Goal: Navigation & Orientation: Understand site structure

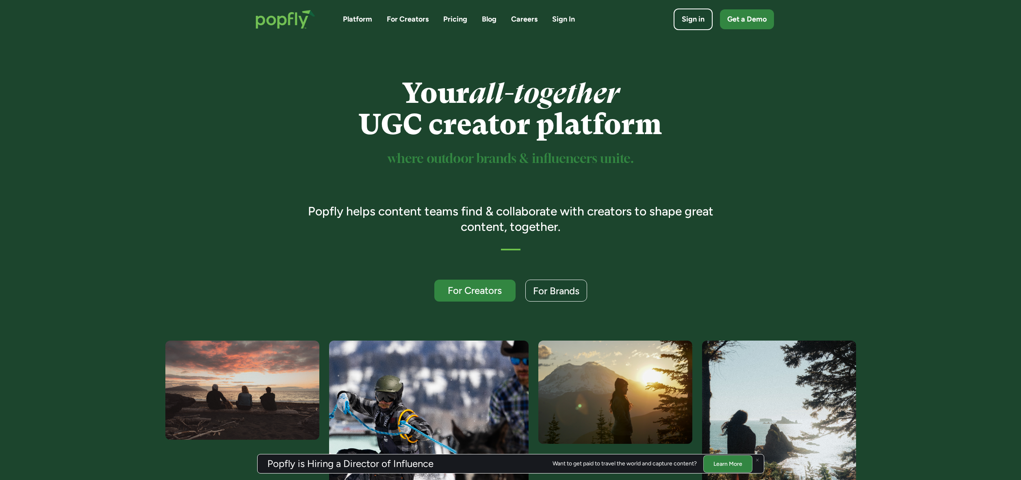
click at [459, 16] on link "Pricing" at bounding box center [455, 19] width 24 height 10
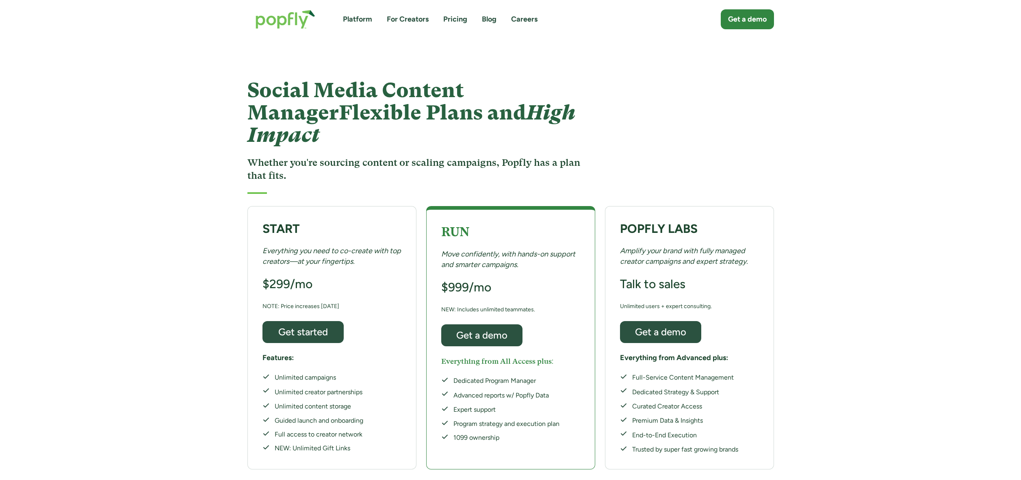
click at [360, 16] on link "Platform" at bounding box center [357, 19] width 29 height 10
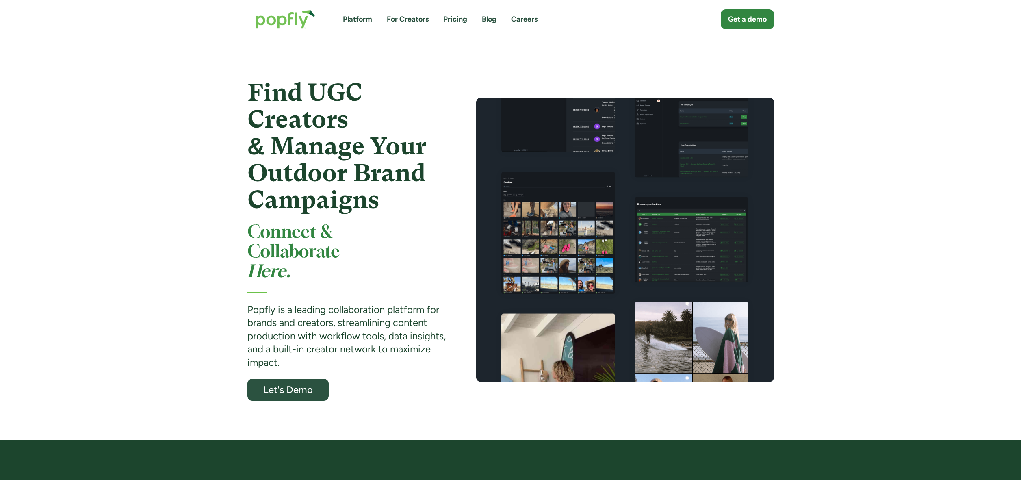
click at [449, 18] on link "Pricing" at bounding box center [455, 19] width 24 height 10
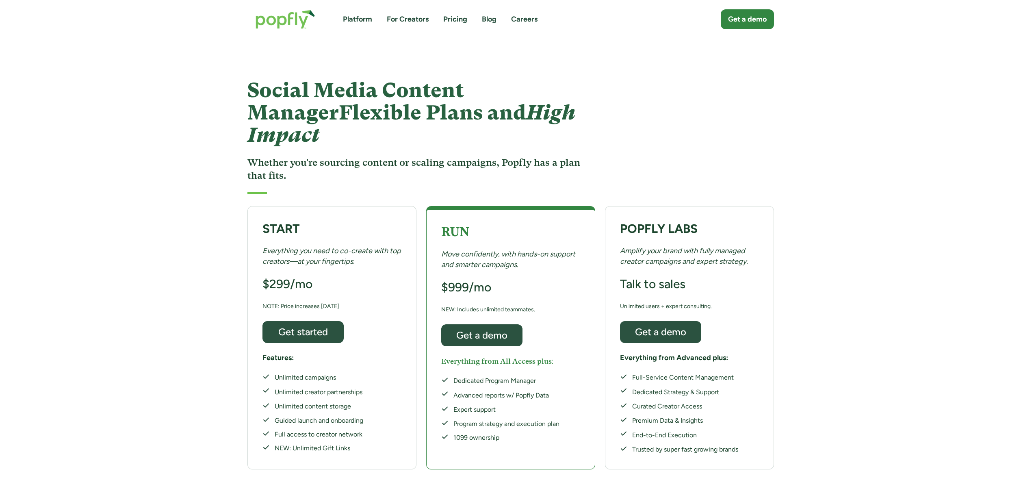
click at [360, 19] on link "Platform" at bounding box center [357, 19] width 29 height 10
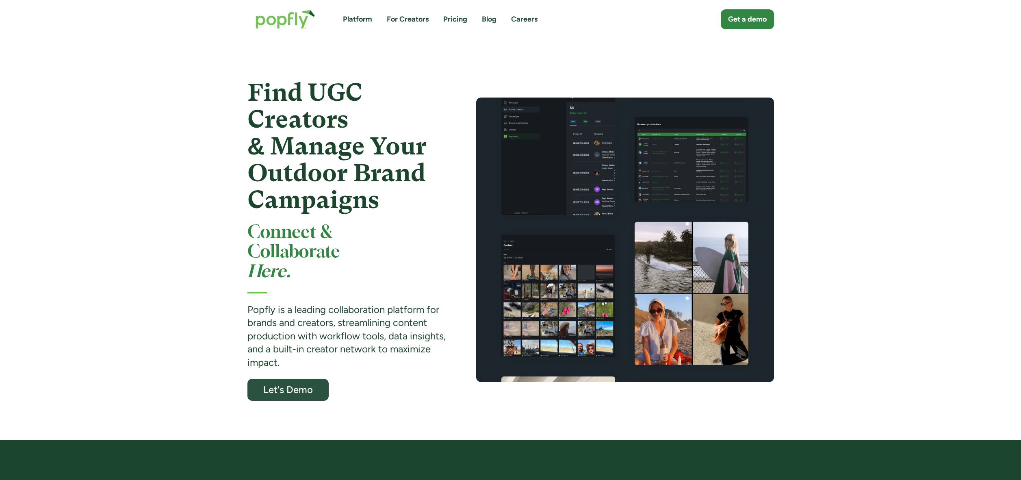
click at [293, 22] on img "home" at bounding box center [285, 19] width 76 height 35
